Goal: Obtain resource: Obtain resource

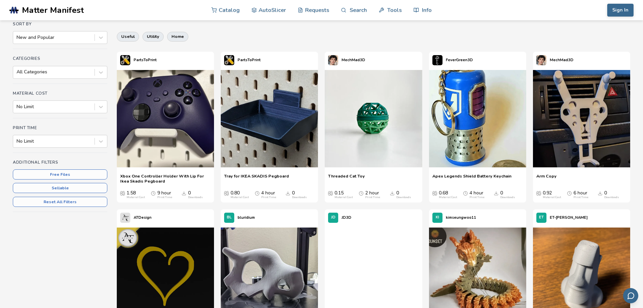
scroll to position [65, 0]
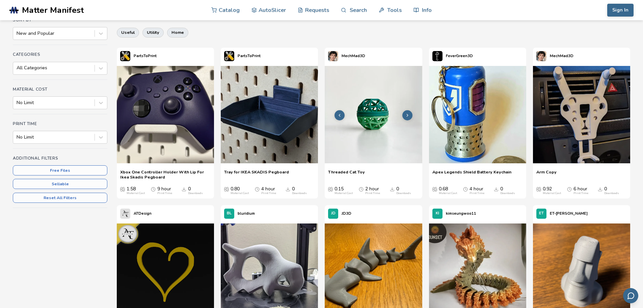
click at [406, 111] on button at bounding box center [407, 115] width 10 height 10
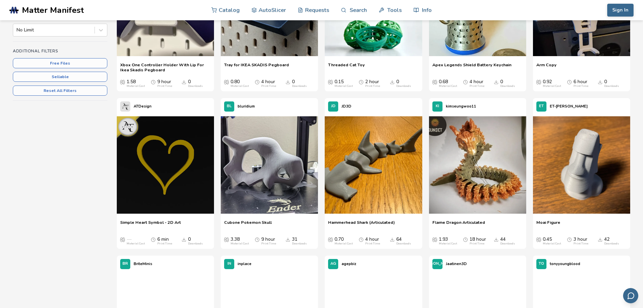
scroll to position [128, 0]
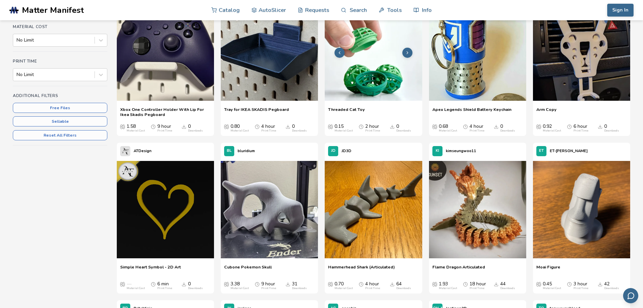
click at [372, 52] on img at bounding box center [373, 51] width 97 height 97
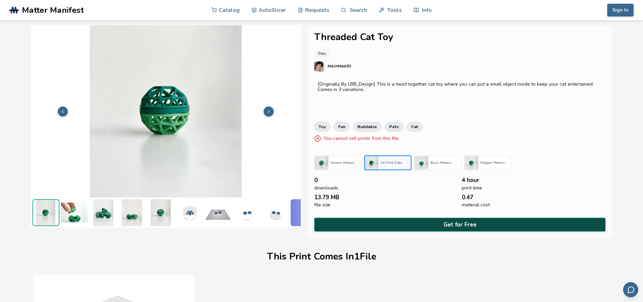
click at [458, 221] on button "Get for Free" at bounding box center [460, 225] width 292 height 14
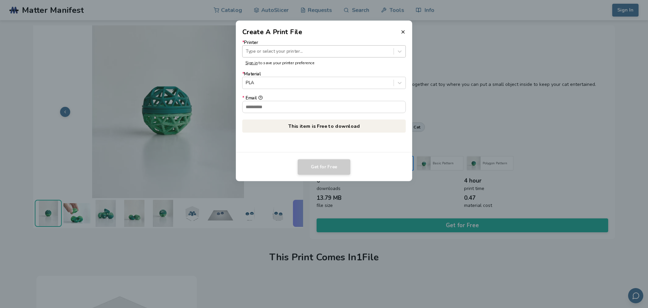
click at [293, 50] on div at bounding box center [318, 51] width 144 height 6
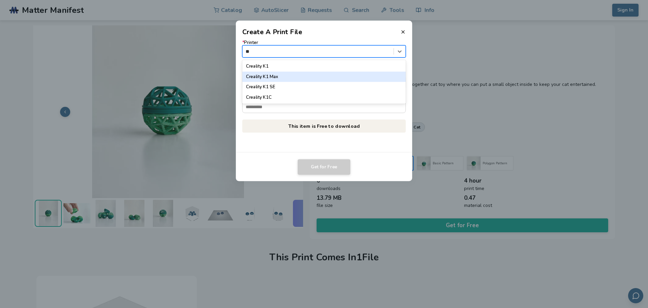
type input "*"
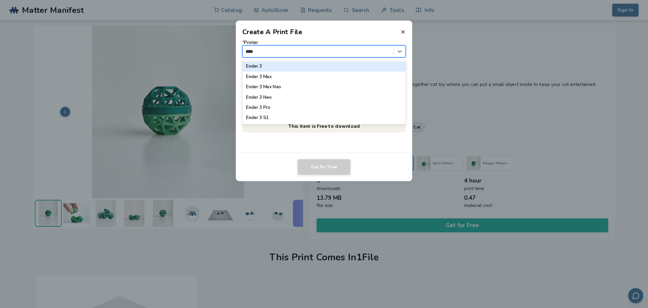
type input "*****"
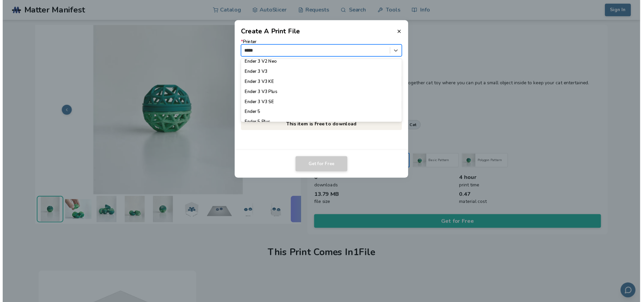
scroll to position [108, 0]
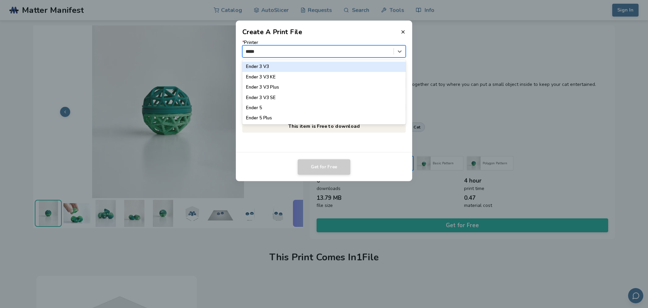
click at [342, 68] on div "Ender 3 V3" at bounding box center [324, 66] width 164 height 10
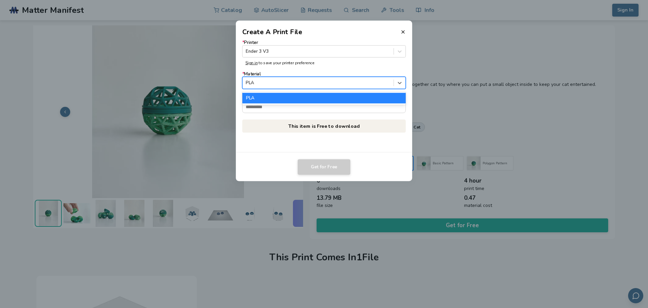
click at [307, 85] on div at bounding box center [318, 83] width 144 height 6
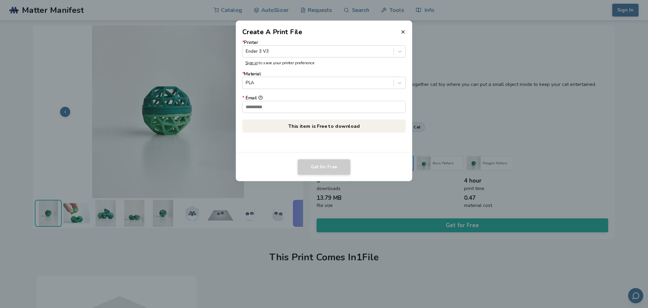
click at [328, 75] on label "* Material PLA" at bounding box center [324, 80] width 164 height 17
click at [311, 110] on input "* Email" at bounding box center [324, 106] width 163 height 11
paste input "**********"
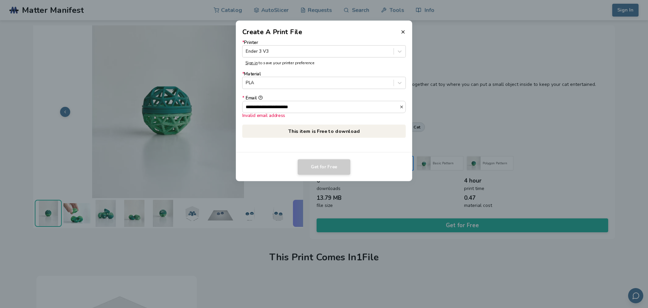
drag, startPoint x: 302, startPoint y: 111, endPoint x: 177, endPoint y: 70, distance: 132.4
click at [177, 70] on dialog "**********" at bounding box center [324, 154] width 616 height 292
type input "**********"
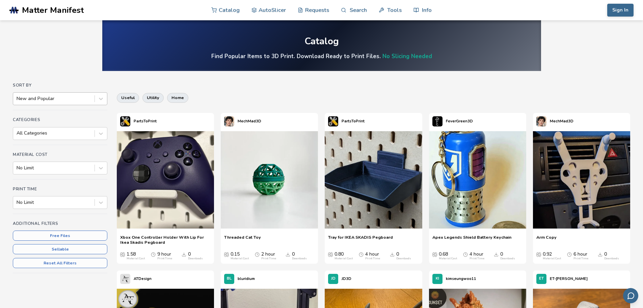
click at [60, 95] on div at bounding box center [54, 98] width 75 height 7
click at [65, 83] on h4 "Sort By" at bounding box center [60, 85] width 95 height 5
click at [59, 133] on div at bounding box center [54, 133] width 75 height 7
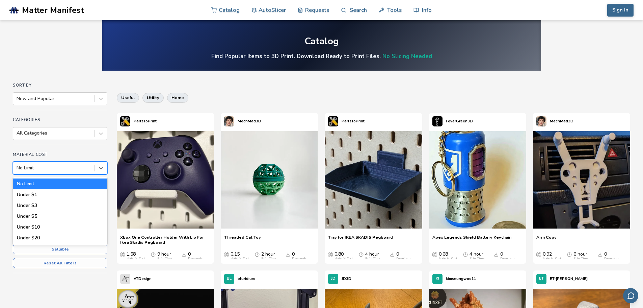
click at [51, 171] on div "No Limit" at bounding box center [53, 167] width 81 height 9
click at [60, 157] on div "Material Cost 6 results available. Use Up and Down to choose options, press Ent…" at bounding box center [60, 165] width 95 height 27
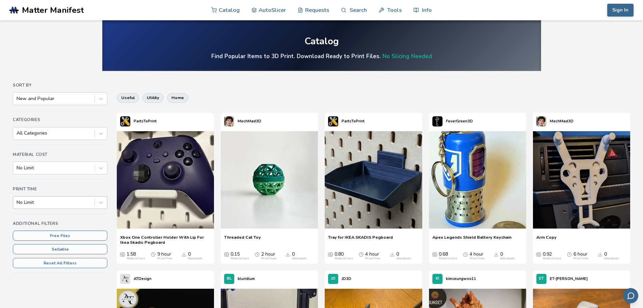
click at [48, 208] on div "No Limit" at bounding box center [60, 202] width 95 height 13
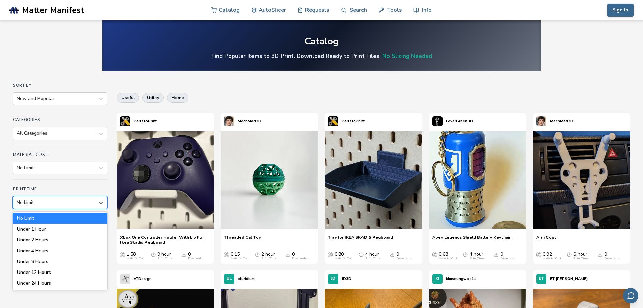
click at [65, 178] on div "Material Cost No Limit" at bounding box center [60, 165] width 95 height 27
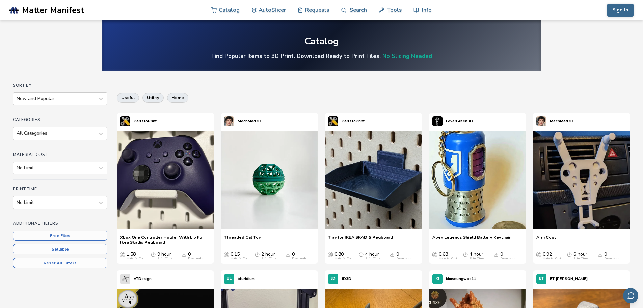
click at [51, 212] on div "Print Time No Limit" at bounding box center [60, 199] width 95 height 27
click at [51, 209] on div "Print Time No Limit" at bounding box center [60, 199] width 95 height 27
click at [49, 200] on div at bounding box center [54, 202] width 75 height 7
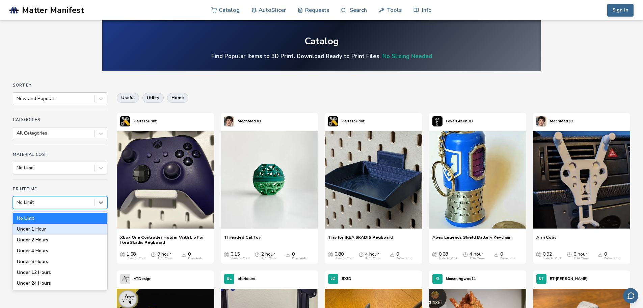
click at [46, 228] on div "Under 1 Hour" at bounding box center [60, 228] width 95 height 11
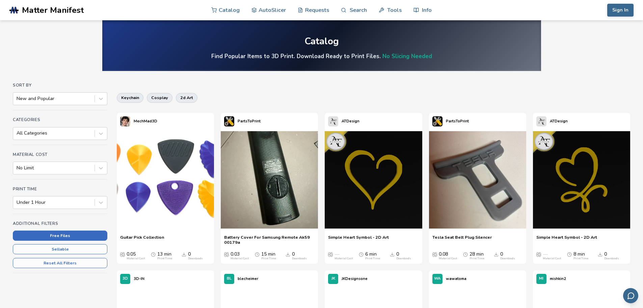
click at [56, 232] on button "Free Files" at bounding box center [60, 235] width 95 height 10
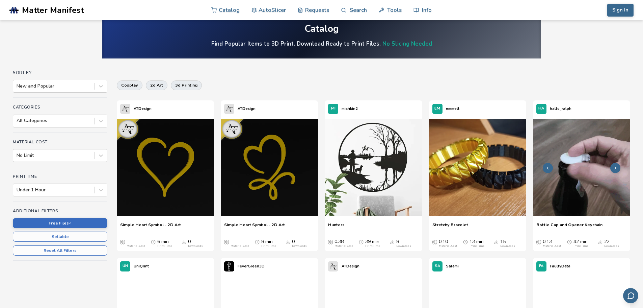
scroll to position [21, 0]
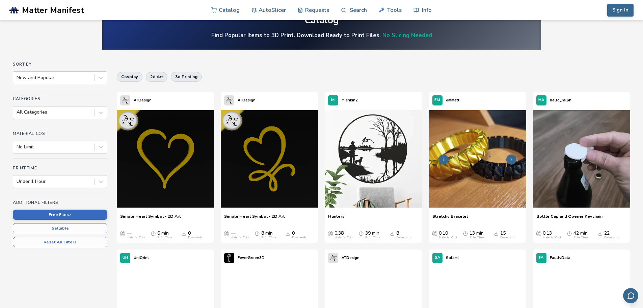
click at [480, 138] on img at bounding box center [477, 158] width 97 height 97
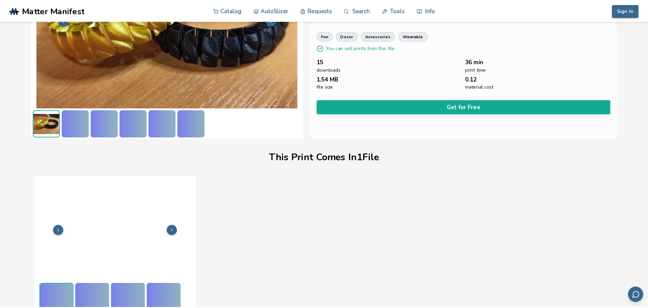
scroll to position [95, 0]
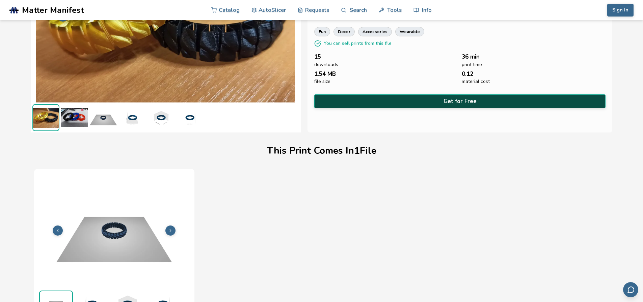
click at [463, 102] on button "Get for Free" at bounding box center [460, 102] width 292 height 14
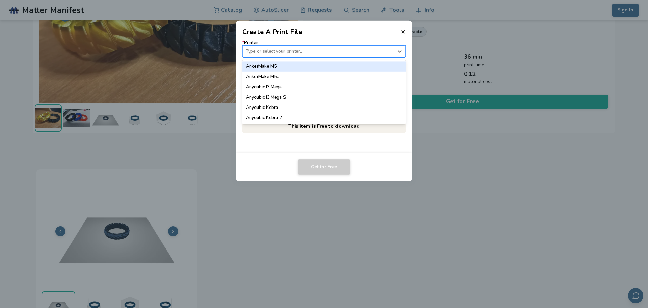
click at [293, 49] on div at bounding box center [318, 51] width 144 height 6
type input "*****"
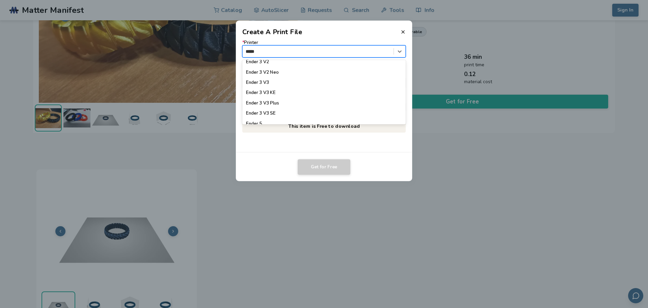
scroll to position [93, 0]
click at [310, 81] on div "Ender 3 V3" at bounding box center [324, 81] width 164 height 10
click at [288, 103] on input "* Email" at bounding box center [324, 106] width 163 height 11
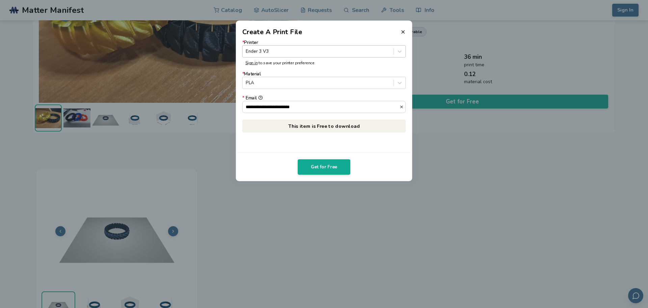
type input "**********"
click at [300, 48] on div at bounding box center [318, 51] width 144 height 6
click at [278, 50] on div at bounding box center [318, 51] width 144 height 6
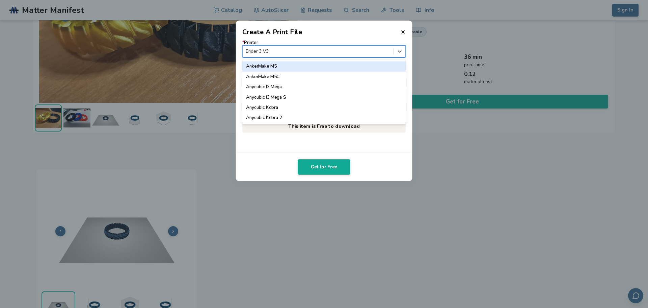
click at [330, 51] on div at bounding box center [318, 51] width 144 height 6
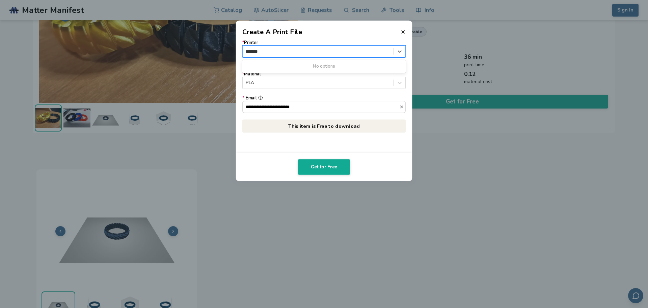
type input "*****"
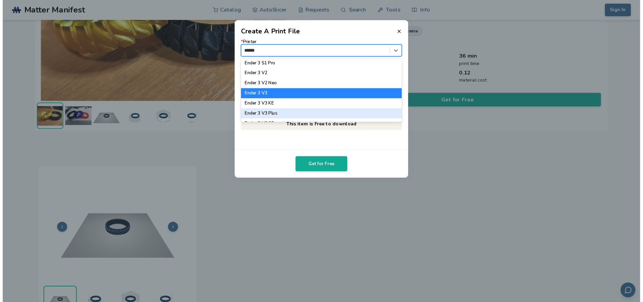
scroll to position [89, 0]
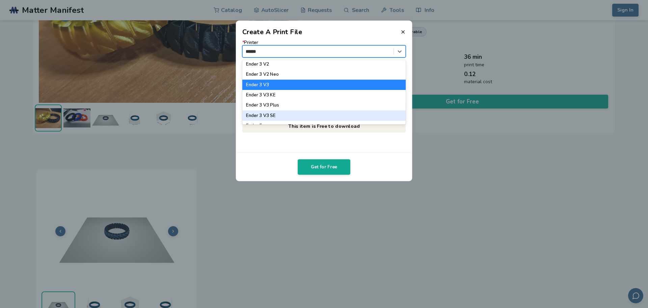
click at [298, 114] on div "Ender 3 V3 SE" at bounding box center [324, 115] width 164 height 10
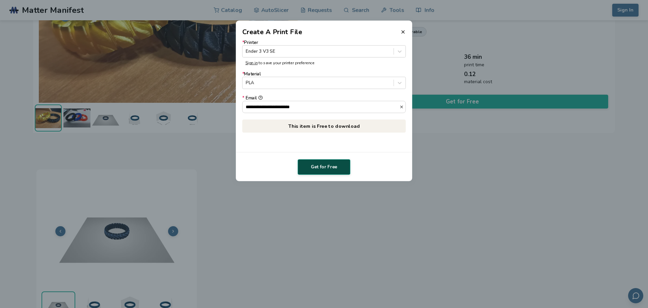
click at [329, 170] on button "Get for Free" at bounding box center [324, 167] width 53 height 16
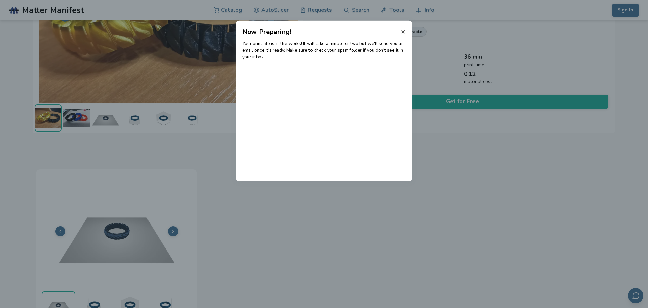
click at [402, 29] on icon at bounding box center [402, 31] width 5 height 5
